Goal: Communication & Community: Answer question/provide support

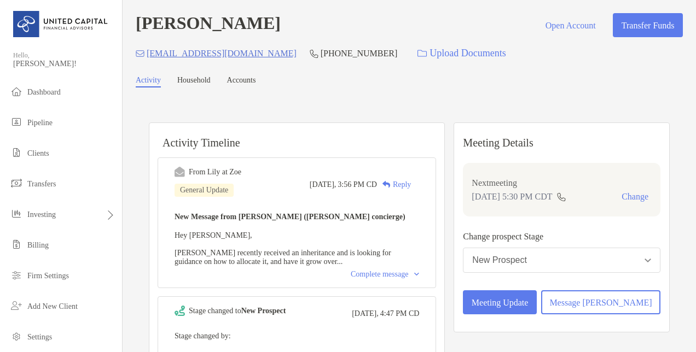
click at [419, 273] on div "Complete message" at bounding box center [385, 274] width 68 height 9
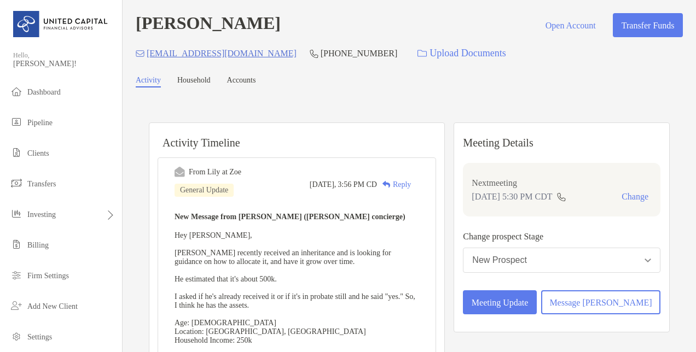
click at [435, 273] on div "From Lily at Zoe General Update Today, 3:56 PM CD Reply New Message from Lily K…" at bounding box center [297, 276] width 278 height 236
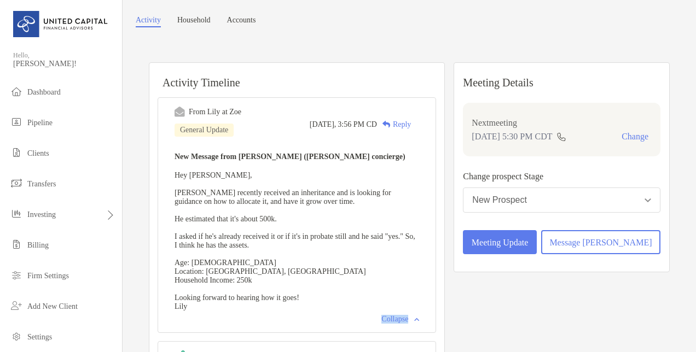
scroll to position [56, 0]
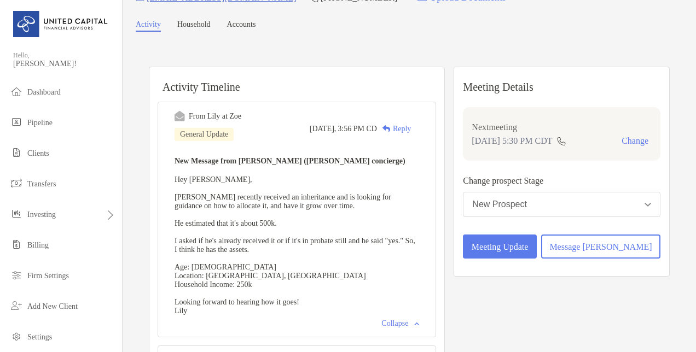
click at [139, 228] on div "Activity Timeline From Lily at Zoe General Update Today, 3:56 PM CD Reply New M…" at bounding box center [409, 282] width 547 height 479
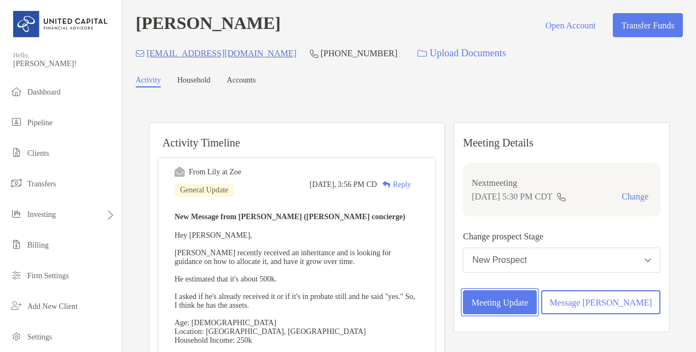
click at [537, 314] on button "Meeting Update" at bounding box center [500, 302] width 74 height 24
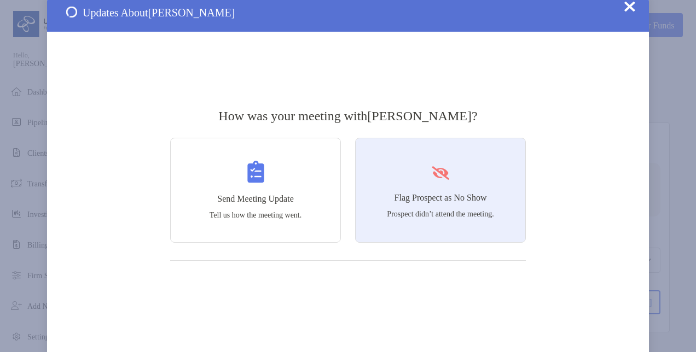
click at [453, 185] on div "Flag Prospect as No Show Prospect didn’t attend the meeting." at bounding box center [440, 190] width 171 height 105
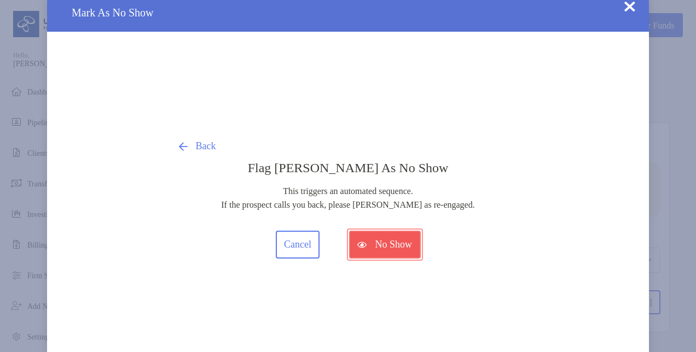
click at [371, 242] on button "No Show" at bounding box center [385, 245] width 72 height 28
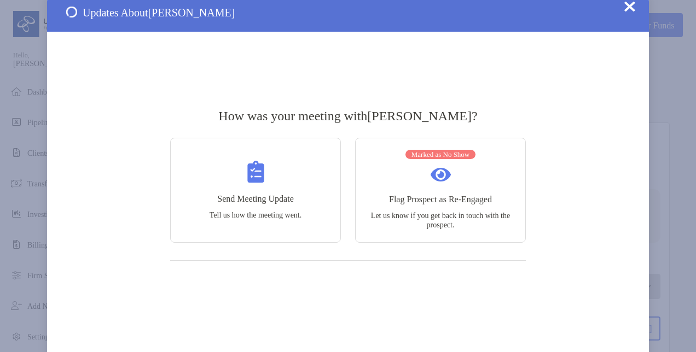
click at [632, 3] on img at bounding box center [629, 6] width 11 height 11
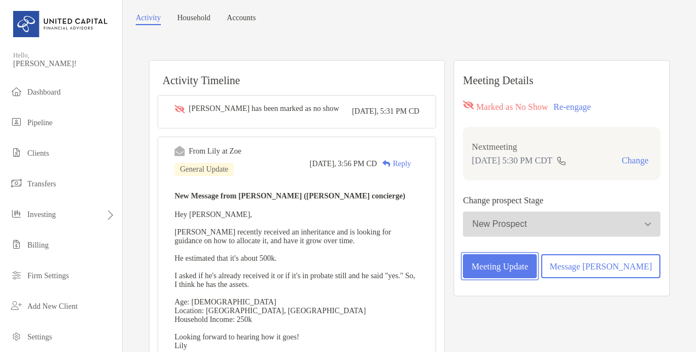
scroll to position [65, 0]
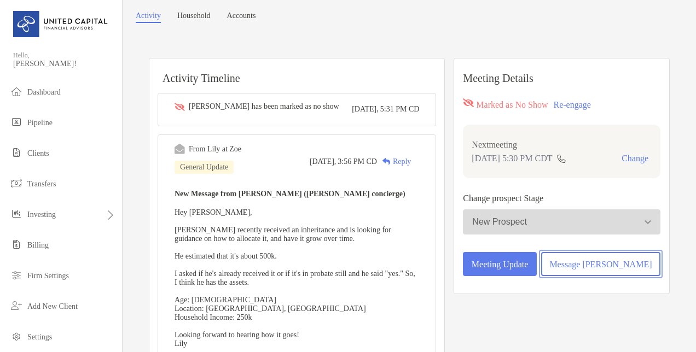
click at [612, 272] on button "Message [PERSON_NAME]" at bounding box center [600, 264] width 119 height 24
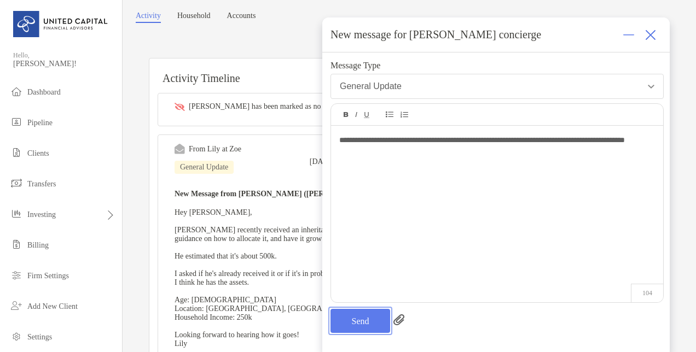
click at [376, 314] on button "Send" at bounding box center [360, 321] width 60 height 24
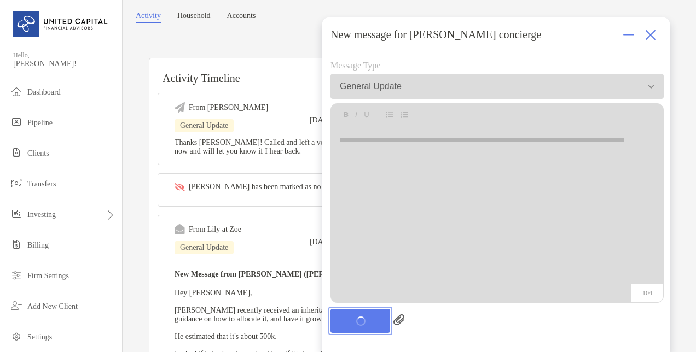
scroll to position [0, 0]
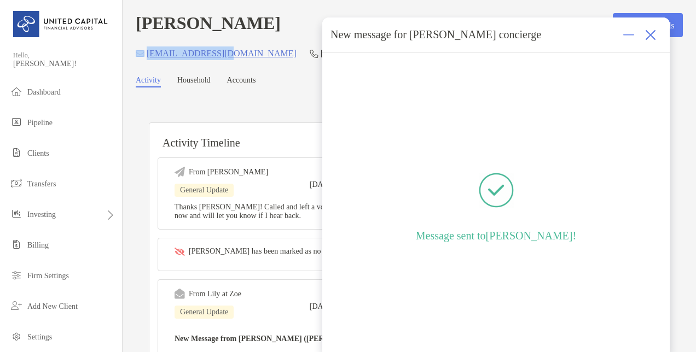
drag, startPoint x: 232, startPoint y: 56, endPoint x: 143, endPoint y: 55, distance: 88.6
click at [143, 55] on div "banksag@gmail.com (901) 279-4458 Upload Documents" at bounding box center [409, 54] width 547 height 24
copy div "banksag@gmail.com"
